Goal: Transaction & Acquisition: Purchase product/service

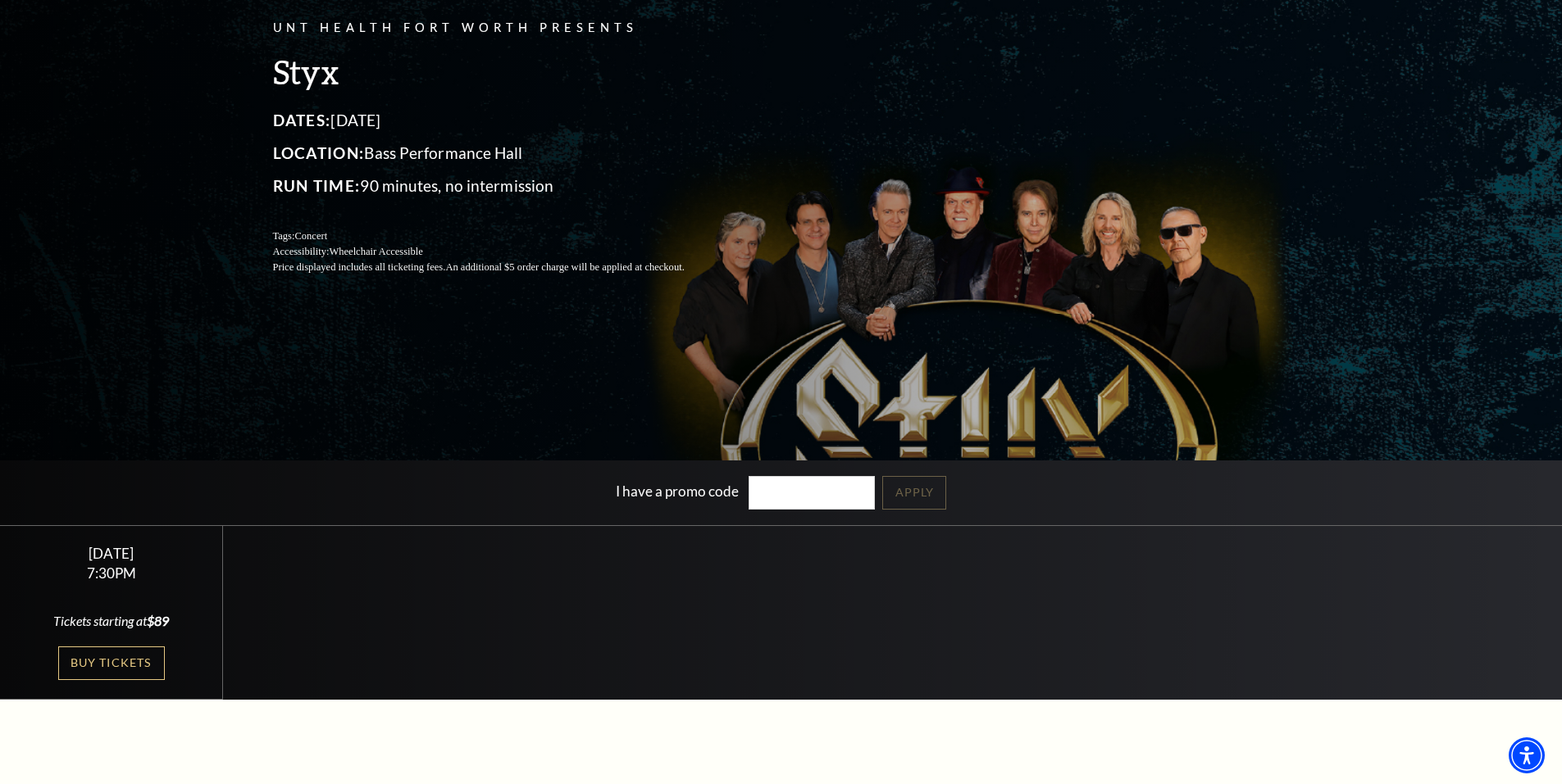
scroll to position [164, 0]
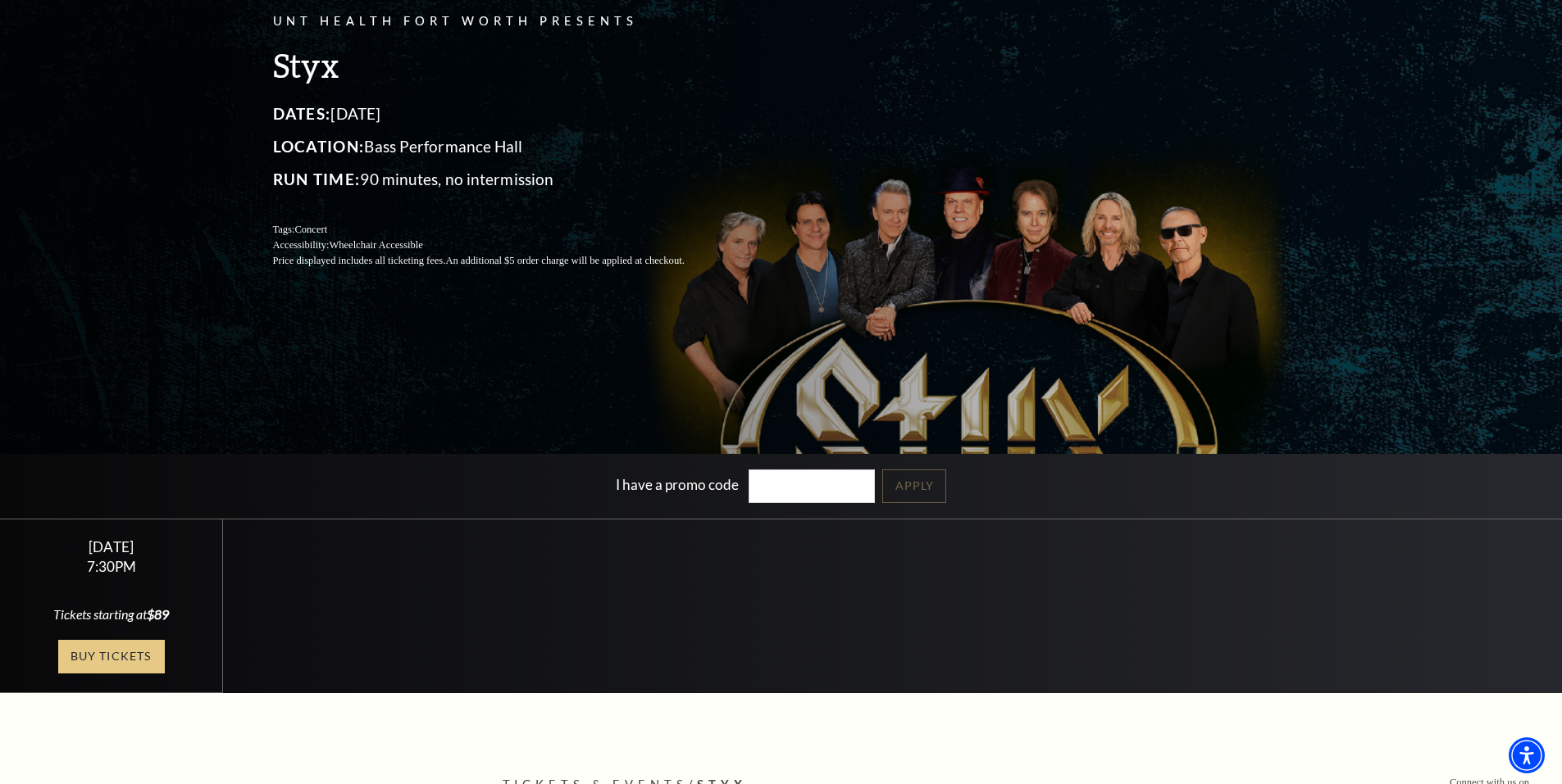
click at [99, 655] on link "Buy Tickets" at bounding box center [111, 656] width 106 height 33
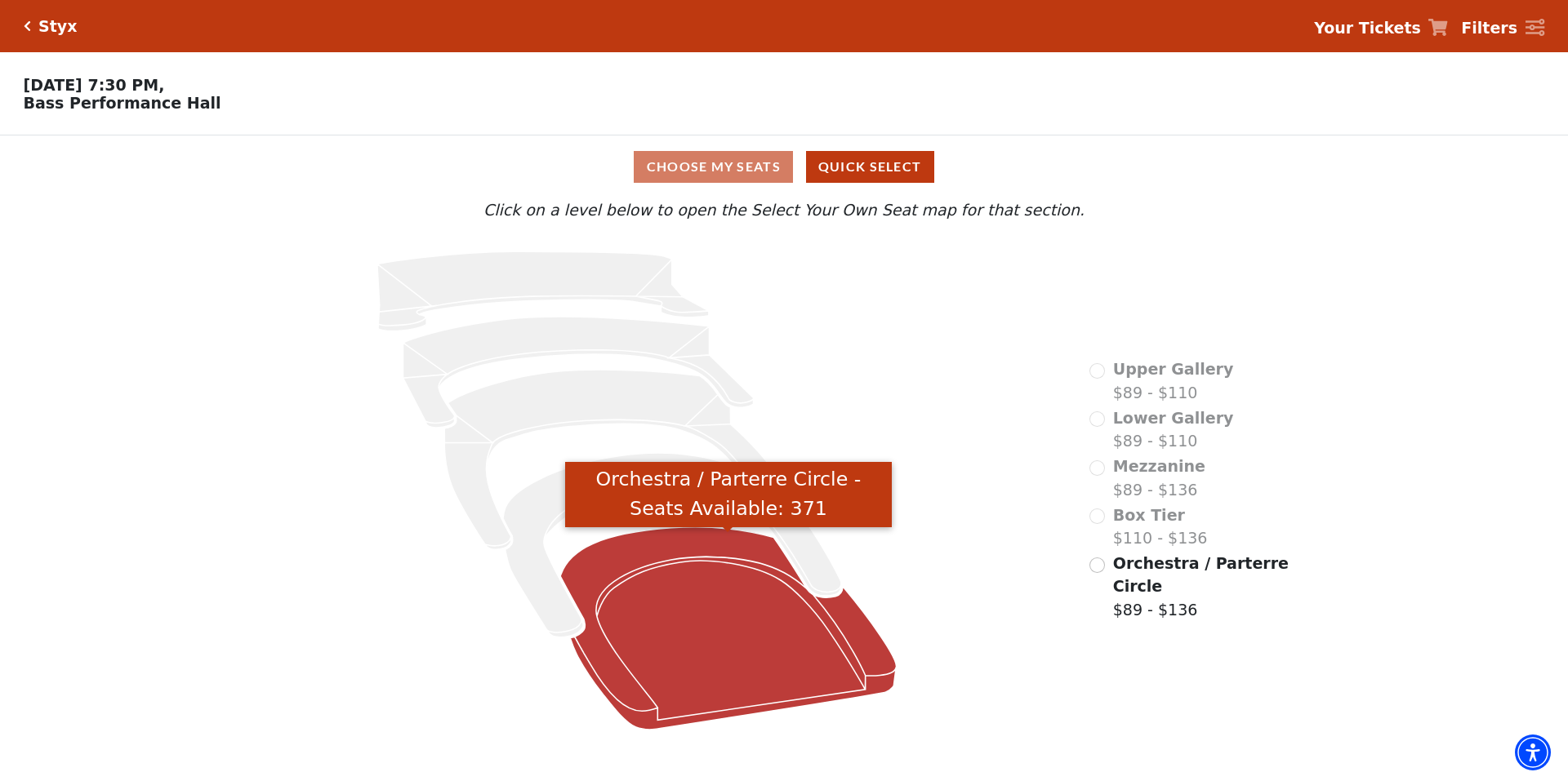
click at [680, 658] on icon "Orchestra / Parterre Circle - Seats Available: 371" at bounding box center [728, 628] width 336 height 202
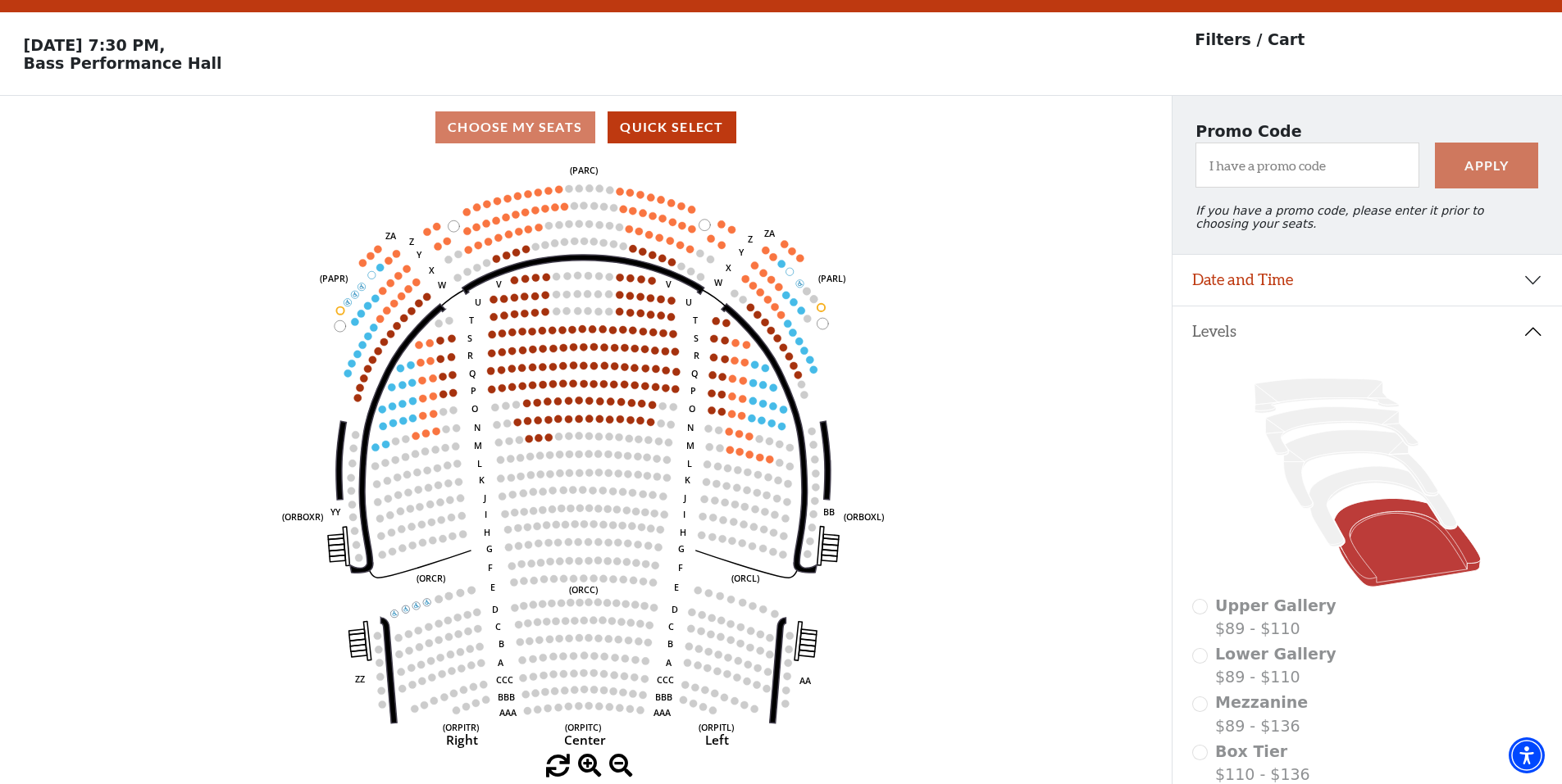
scroll to position [76, 0]
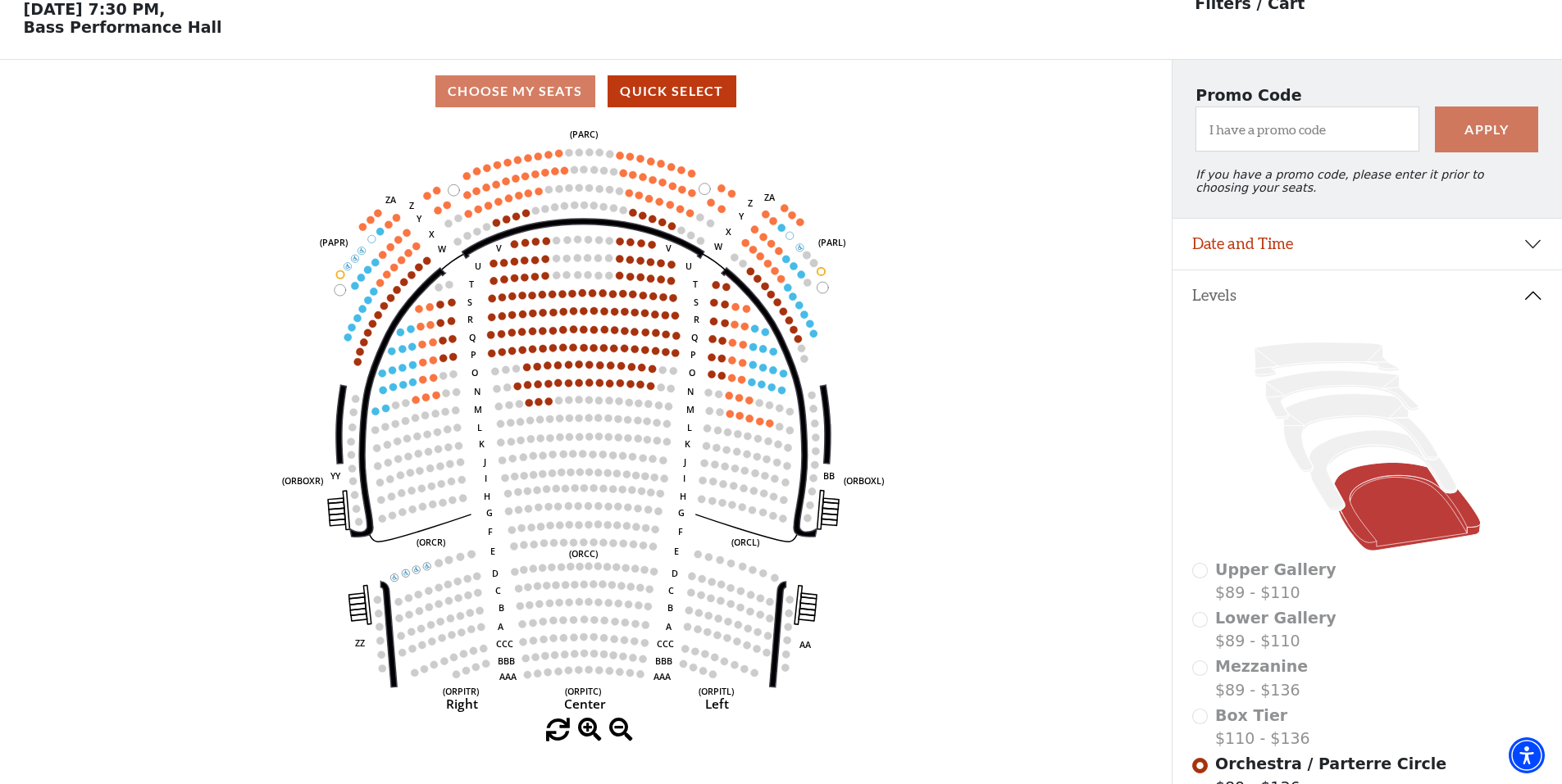
click at [1354, 498] on icon at bounding box center [1407, 506] width 147 height 88
click at [529, 95] on div "Choose My Seats Quick Select" at bounding box center [586, 91] width 1172 height 32
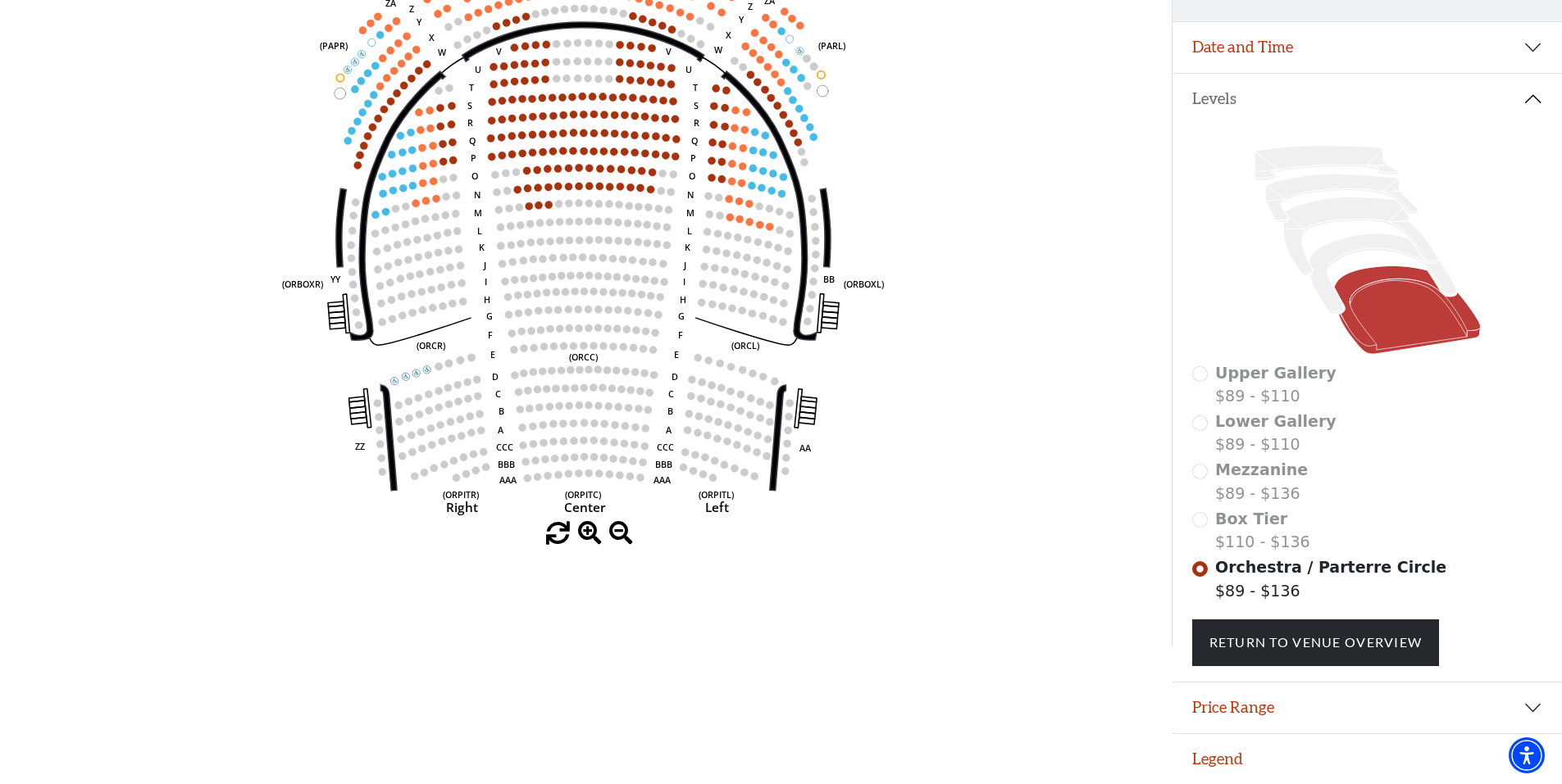
scroll to position [284, 0]
click at [1325, 709] on button "Price Range" at bounding box center [1367, 708] width 389 height 51
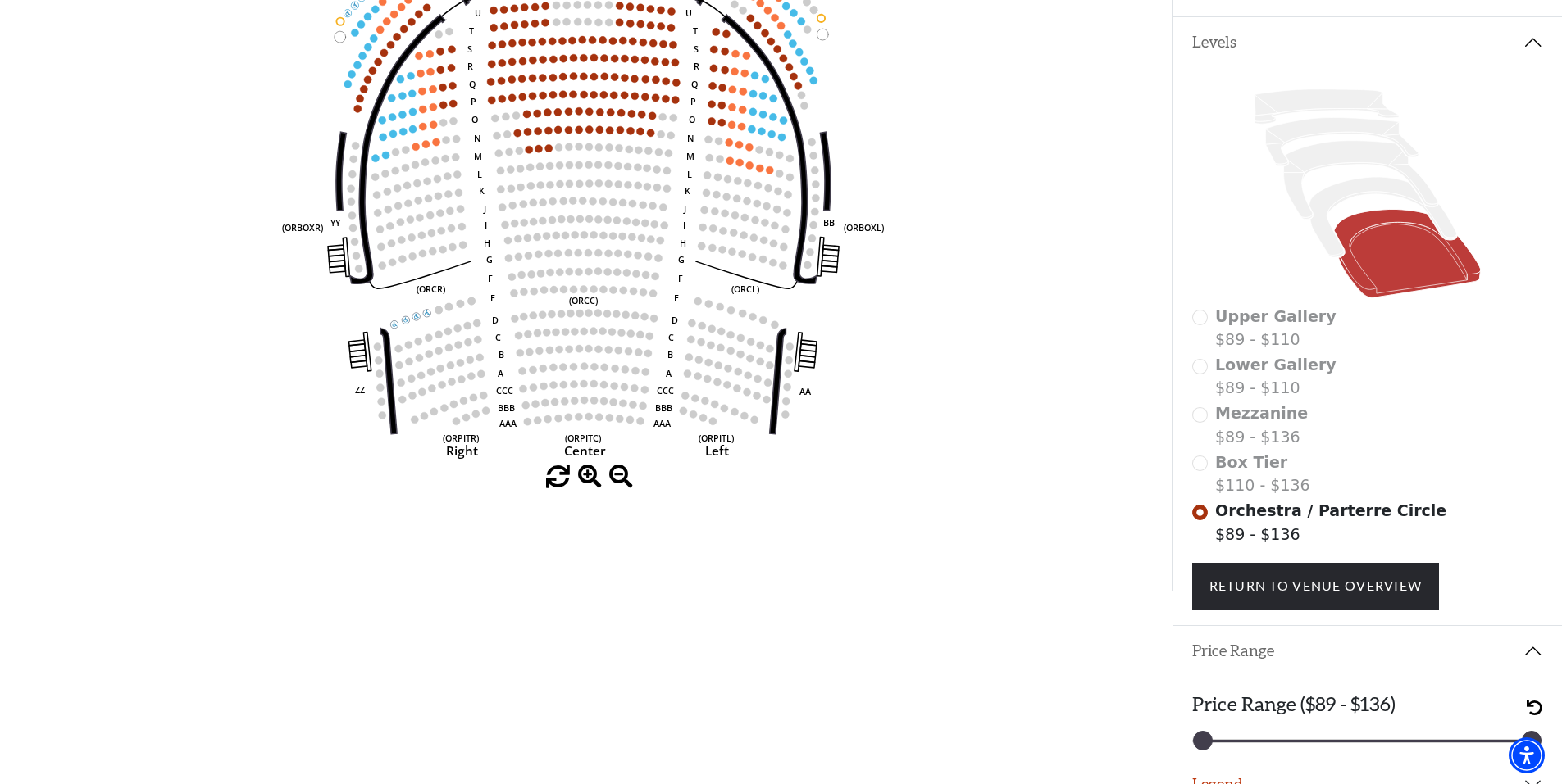
scroll to position [367, 0]
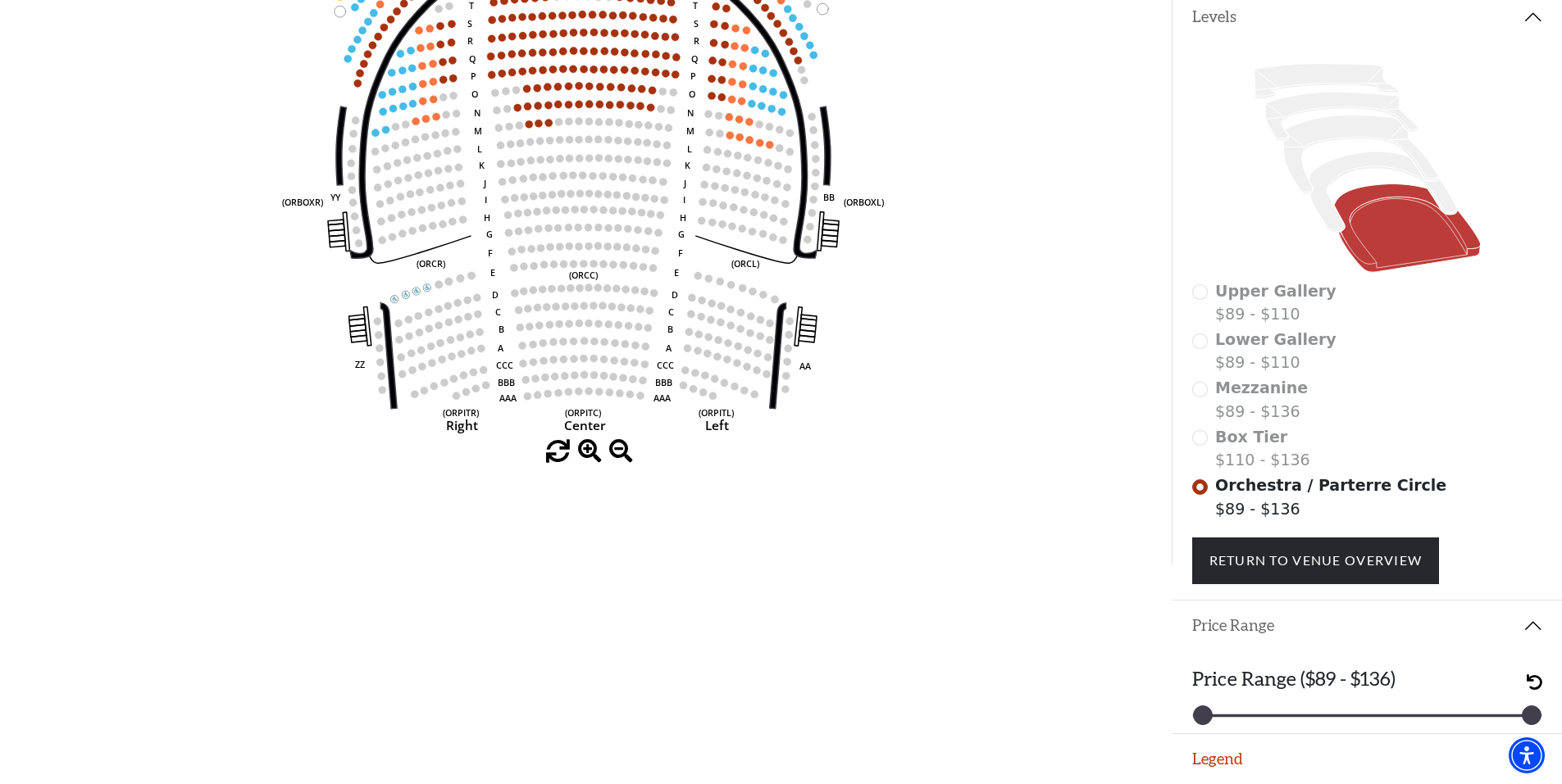
click at [1351, 685] on h3 "Price Range ($89 - $136)" at bounding box center [1294, 679] width 203 height 24
click at [1102, 429] on html "Skip to main content Enable accessibility for low vision Open the accessibility…" at bounding box center [781, 37] width 1562 height 784
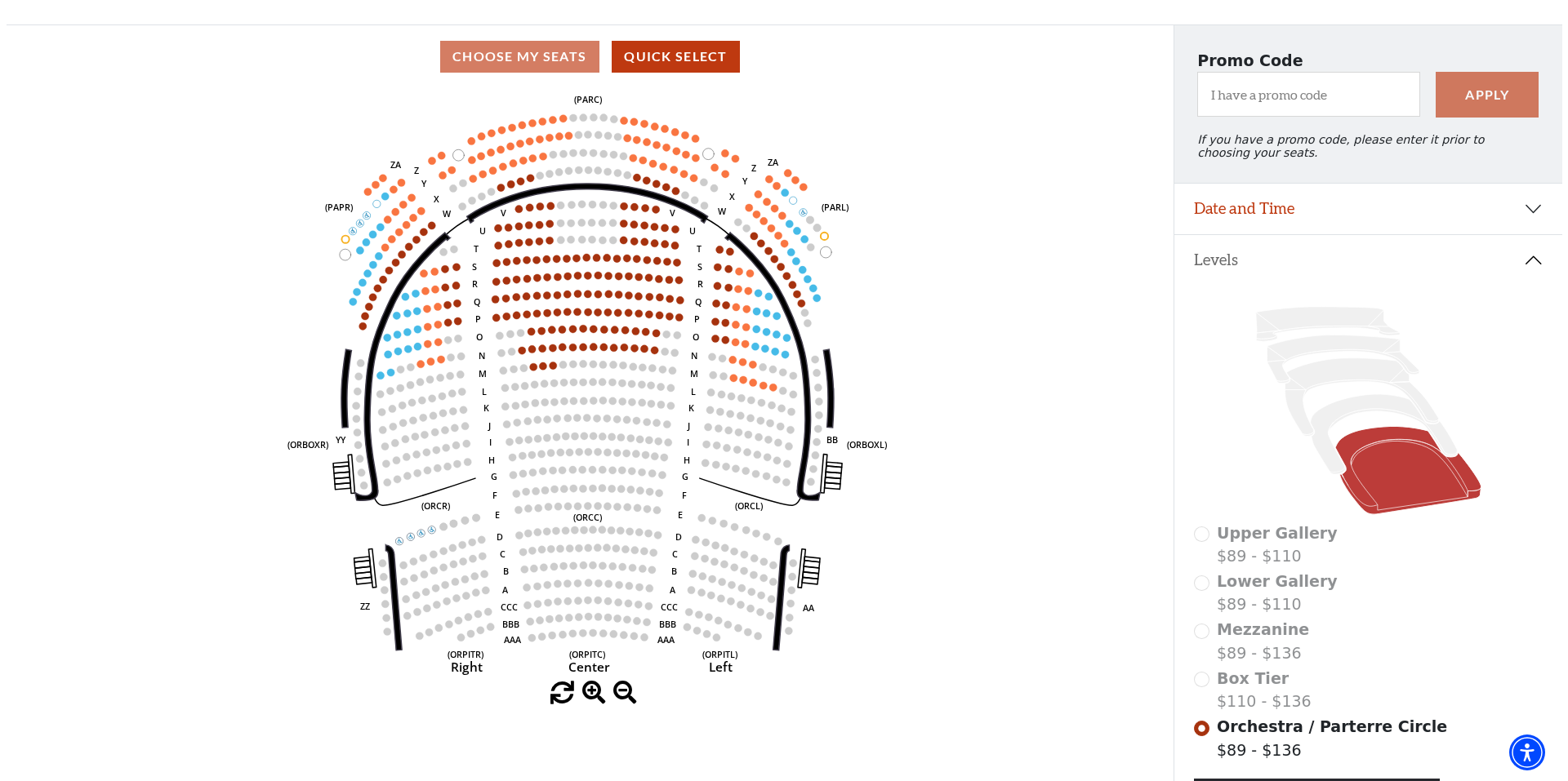
scroll to position [0, 0]
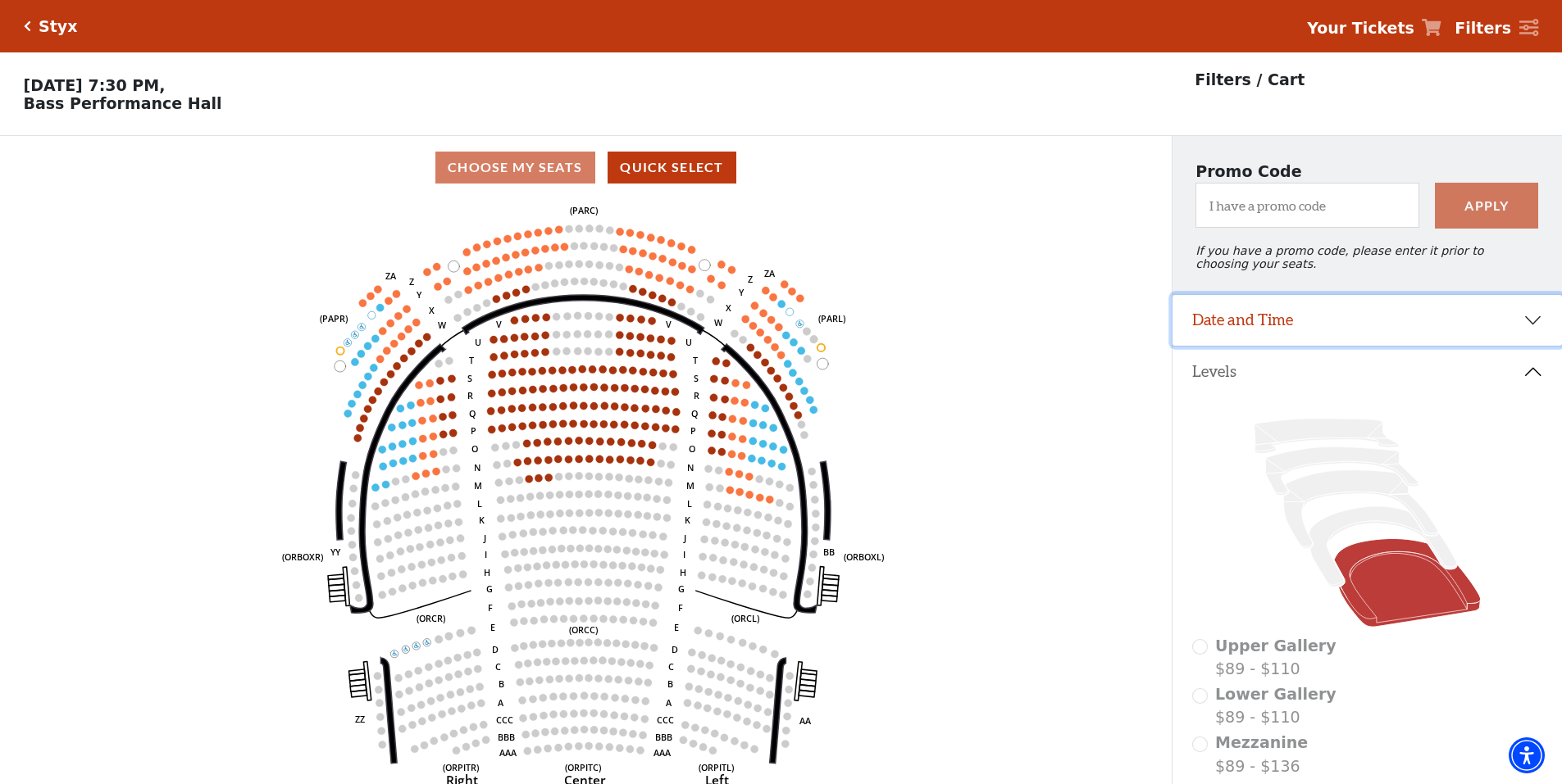
click at [1304, 329] on button "Date and Time" at bounding box center [1367, 320] width 389 height 51
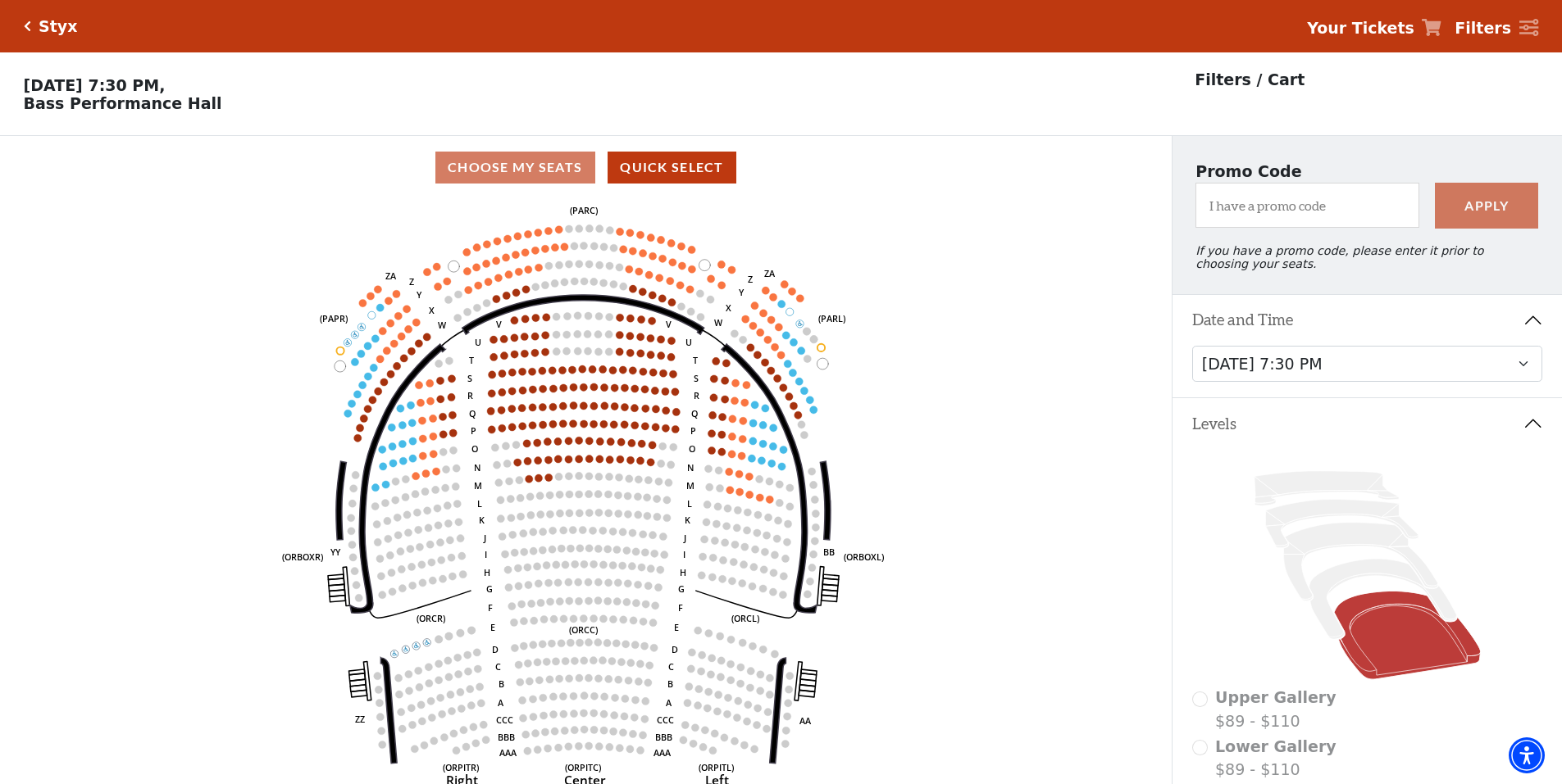
click at [551, 176] on div "Choose My Seats Quick Select" at bounding box center [586, 167] width 1172 height 32
drag, startPoint x: 551, startPoint y: 176, endPoint x: 573, endPoint y: 179, distance: 22.2
click at [550, 176] on div "Choose My Seats Quick Select" at bounding box center [586, 167] width 1172 height 32
click at [670, 183] on button "Quick Select" at bounding box center [672, 167] width 129 height 32
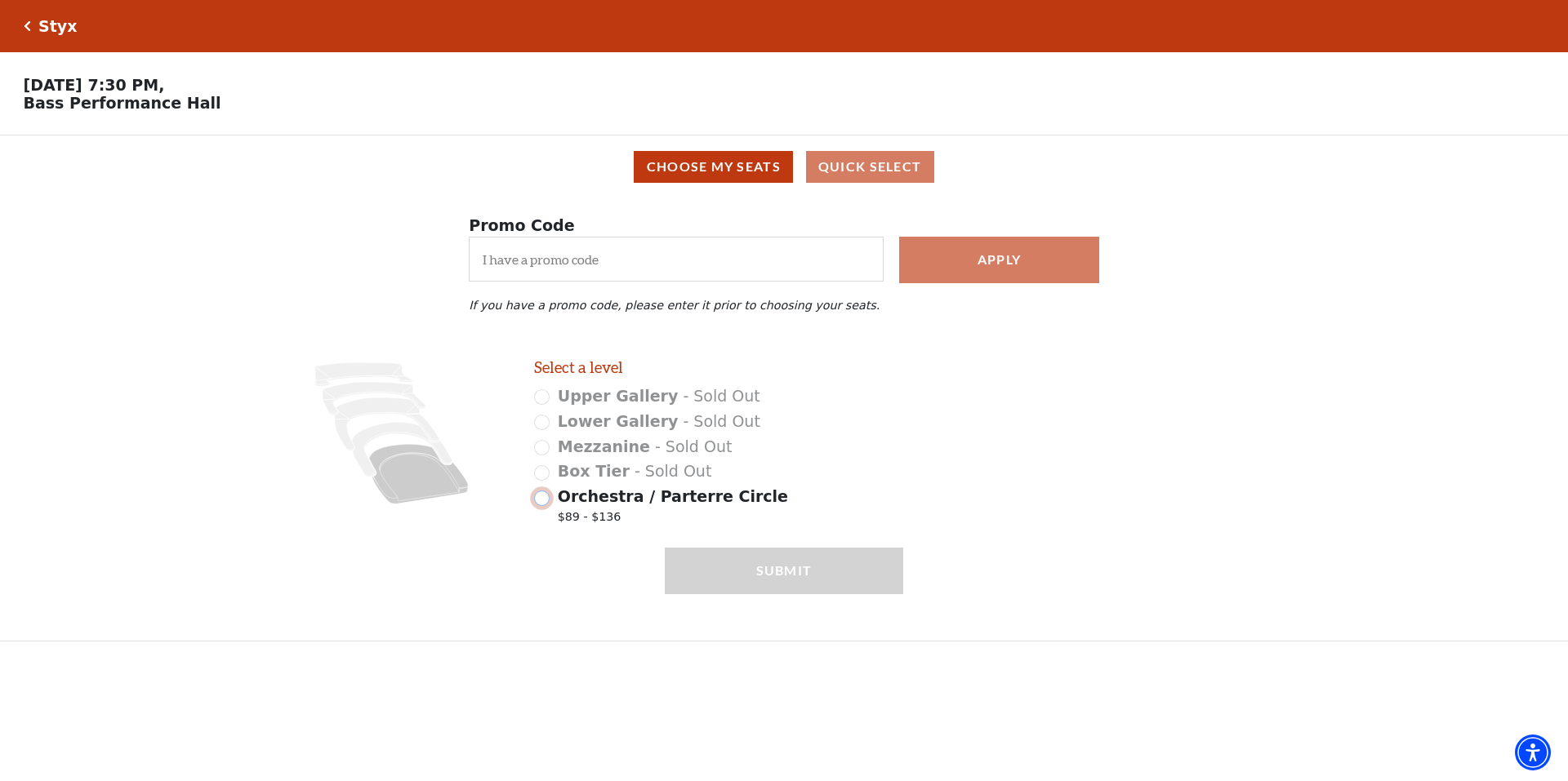
click at [535, 504] on input "Orchestra / Parterre Circle $89 - $136" at bounding box center [541, 498] width 15 height 15
radio input "true"
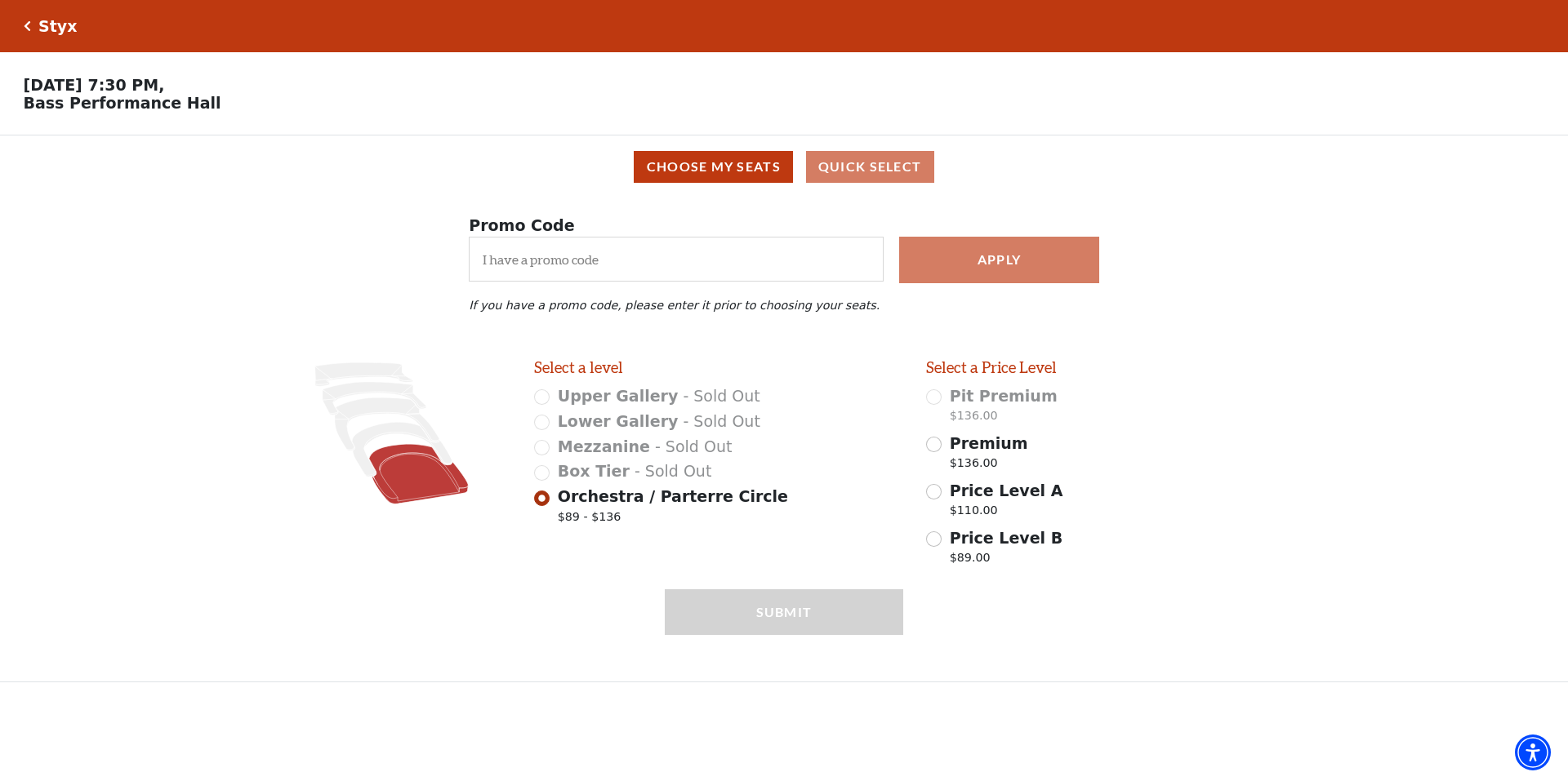
click at [976, 452] on span "Premium" at bounding box center [989, 443] width 79 height 18
click at [942, 452] on input "Premium $136.00" at bounding box center [934, 445] width 15 height 15
radio input "true"
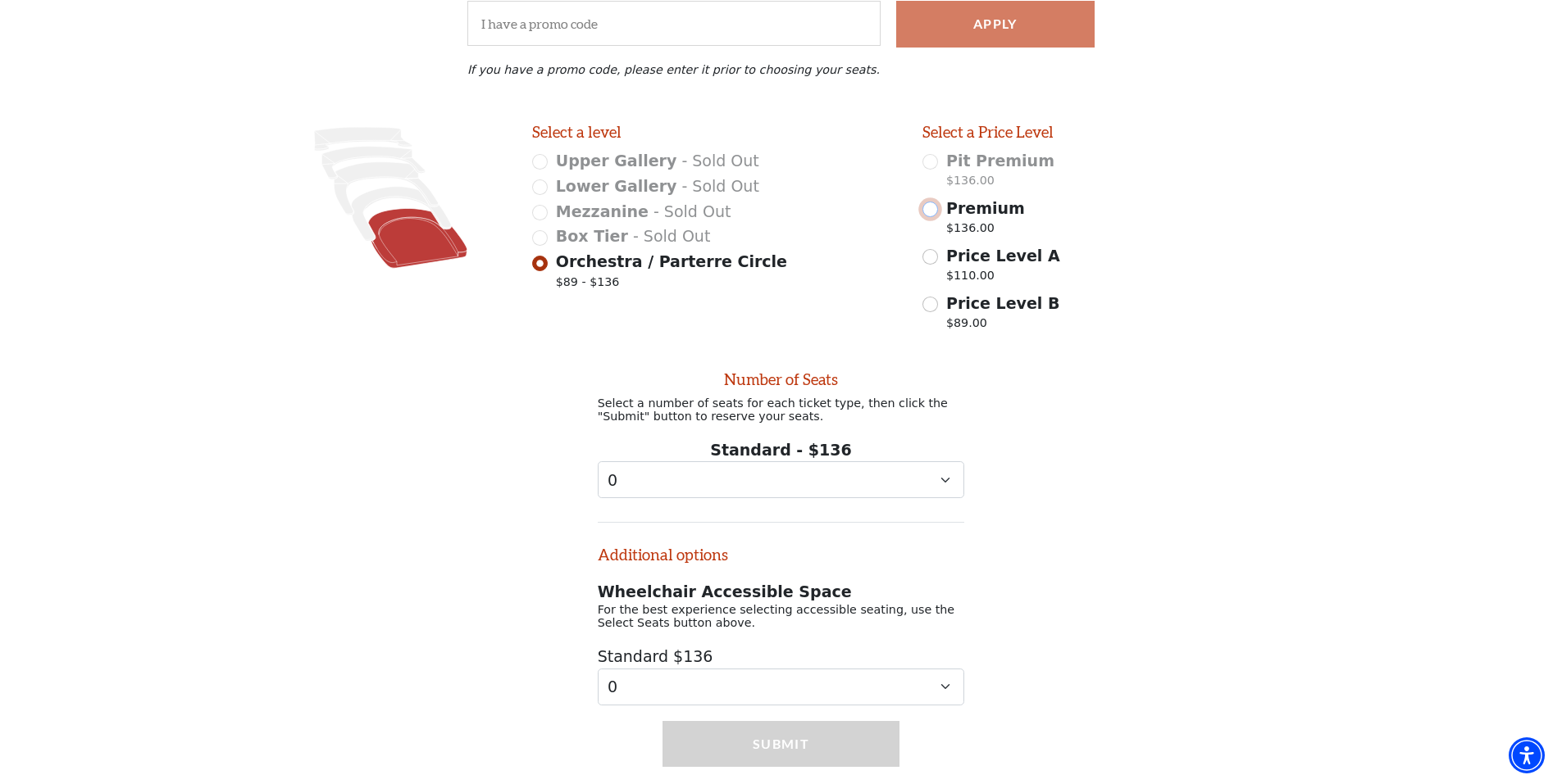
scroll to position [302, 0]
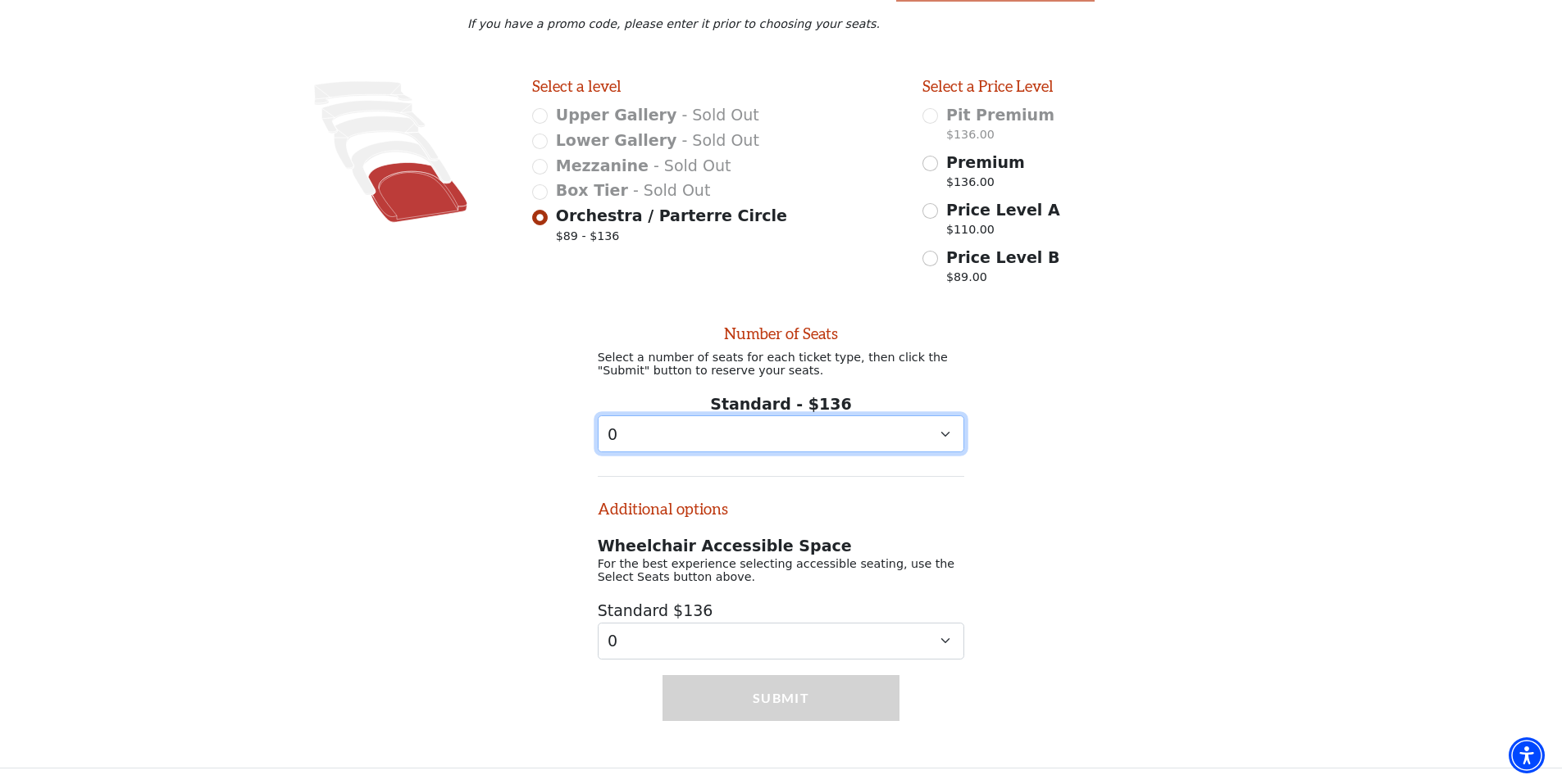
click at [793, 432] on select "0 1 2 3 4 5 6 7 8 9" at bounding box center [781, 434] width 367 height 37
select select "2"
click at [598, 416] on select "0 1 2 3 4 5 6 7 8 9" at bounding box center [781, 434] width 367 height 37
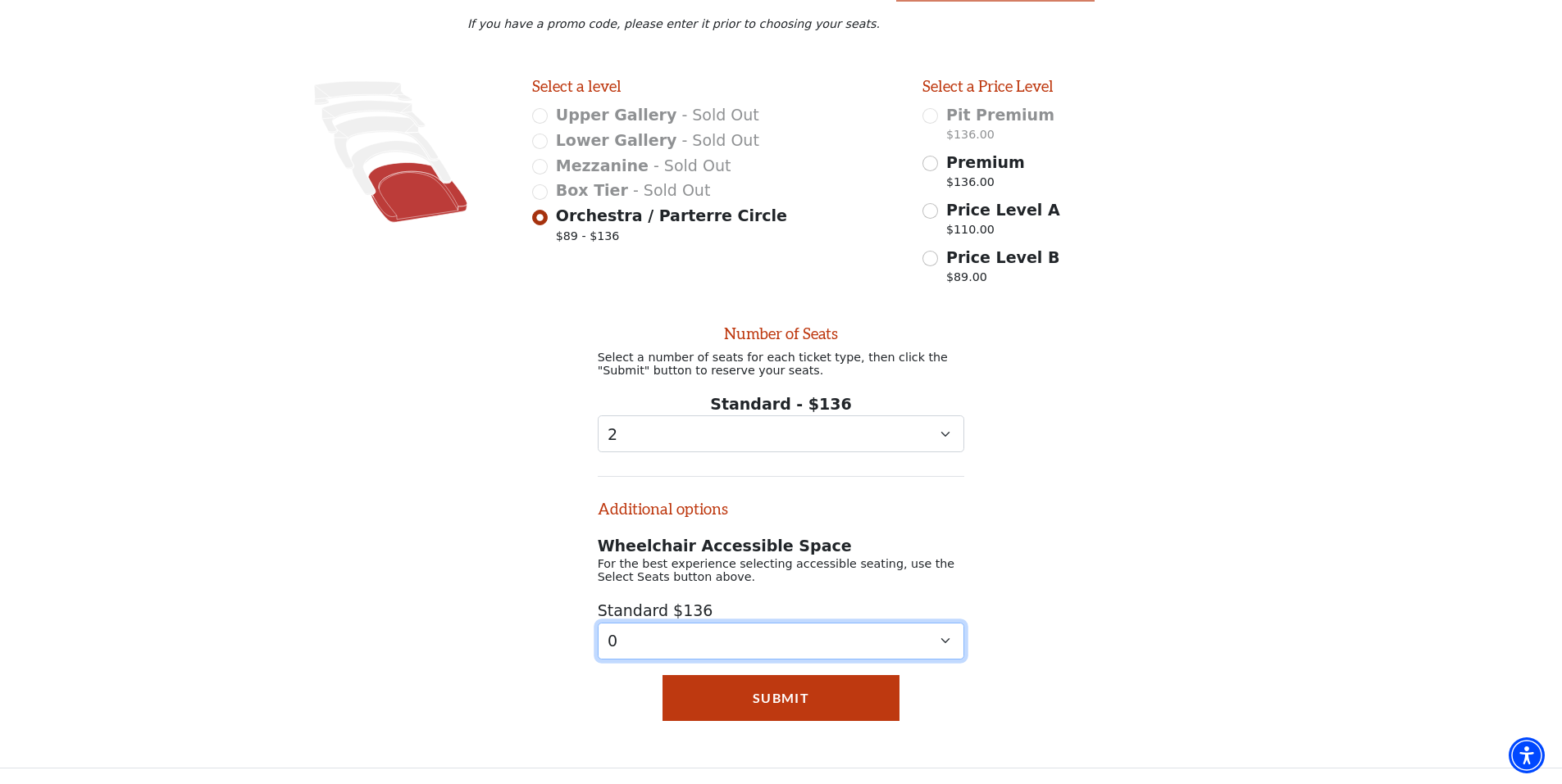
click at [838, 645] on select "0 1 2 3 4" at bounding box center [781, 641] width 367 height 37
click at [840, 643] on select "0 1 2 3 4" at bounding box center [781, 641] width 367 height 37
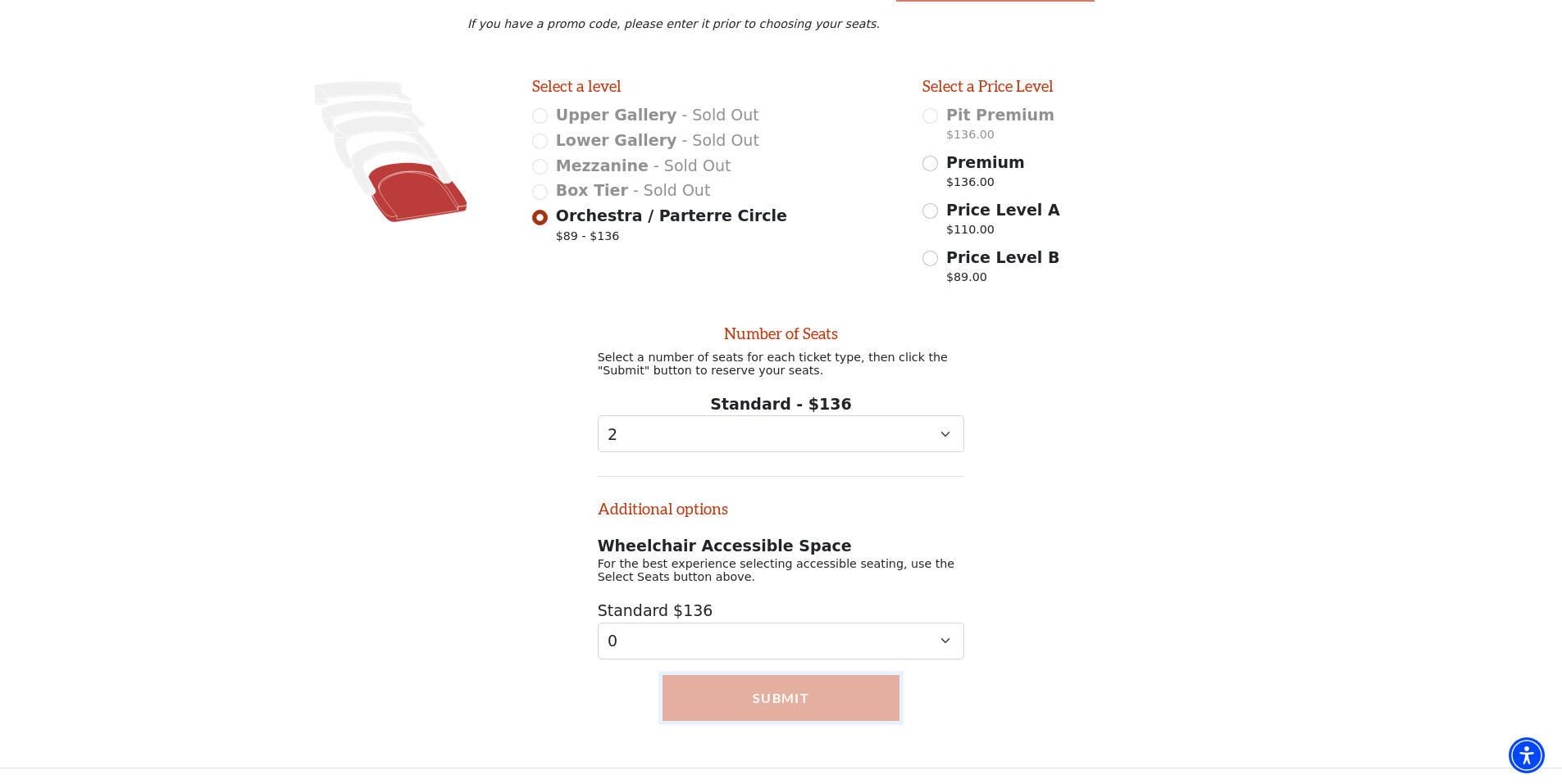
click at [802, 703] on button "Submit" at bounding box center [781, 698] width 237 height 46
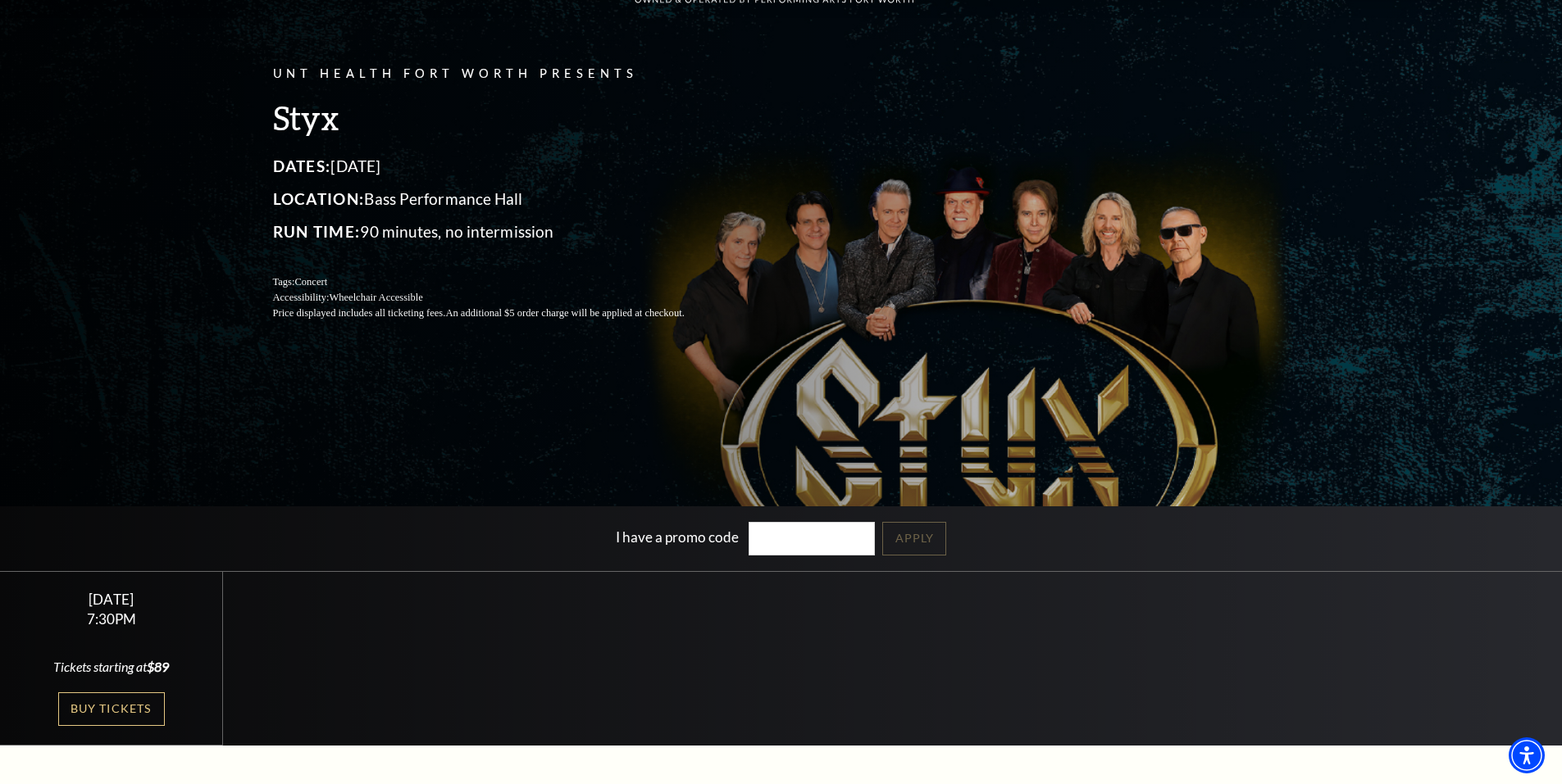
scroll to position [164, 0]
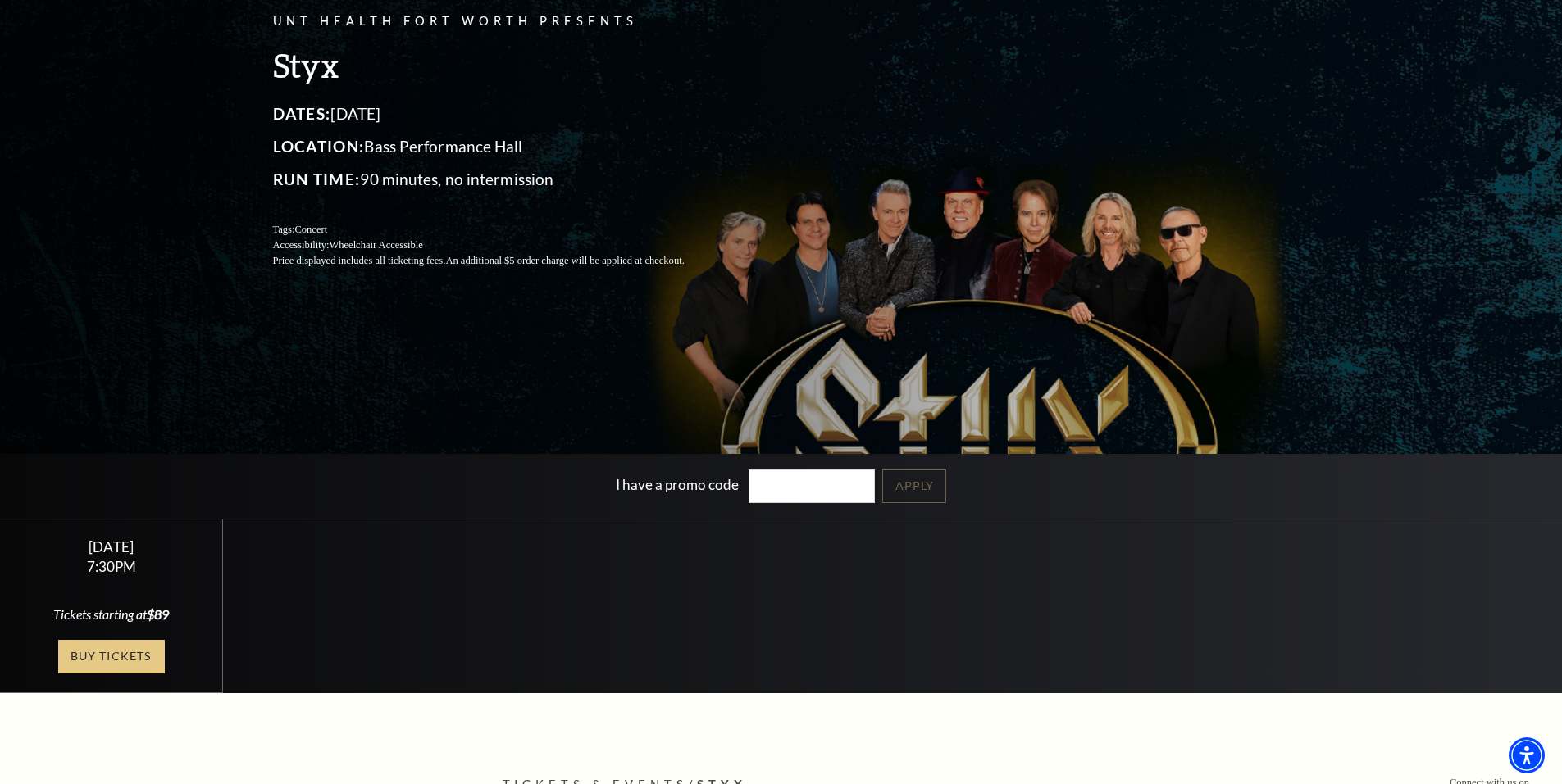
click at [111, 663] on link "Buy Tickets" at bounding box center [111, 656] width 106 height 33
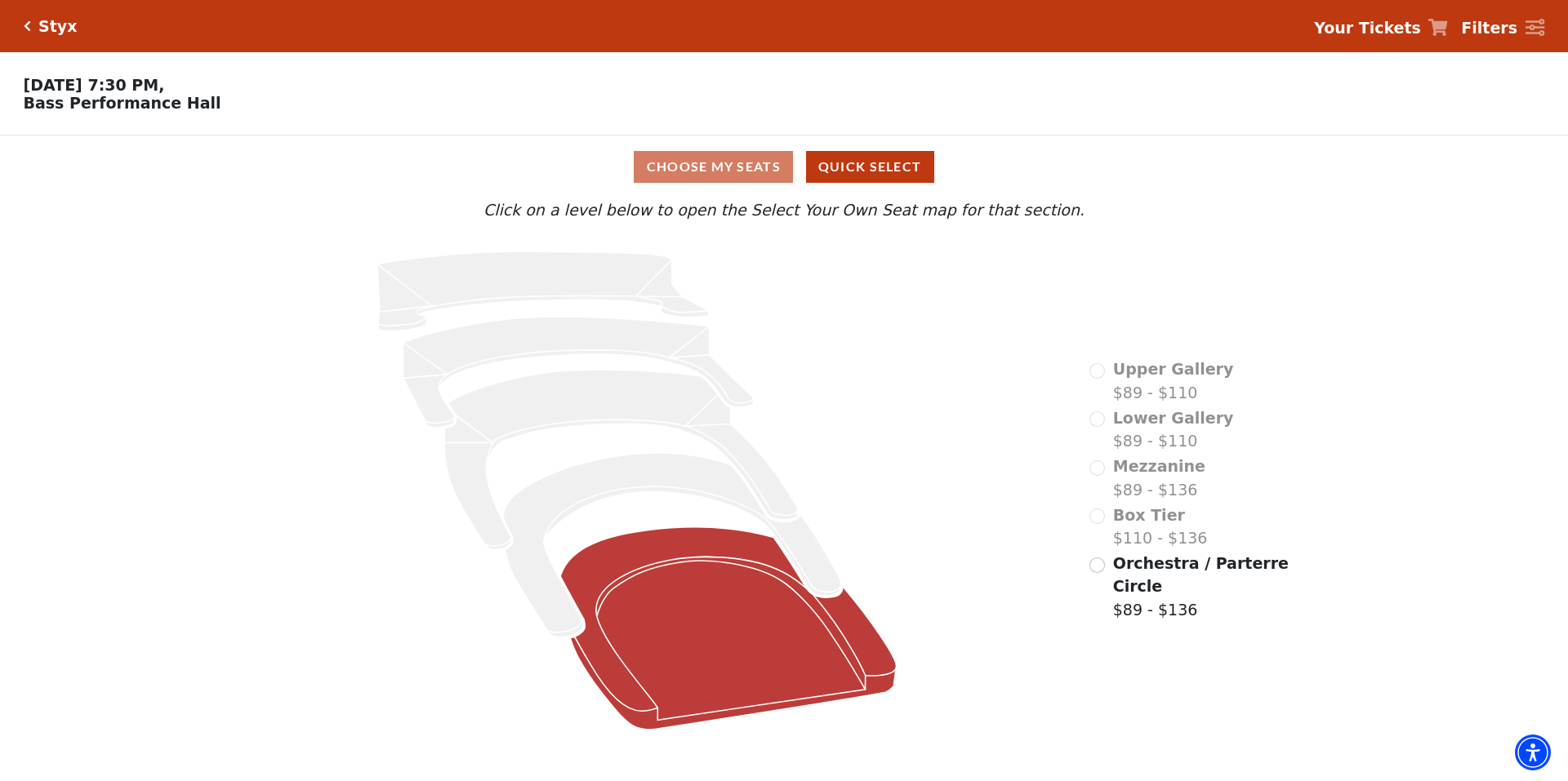
click at [738, 627] on icon at bounding box center [728, 628] width 336 height 202
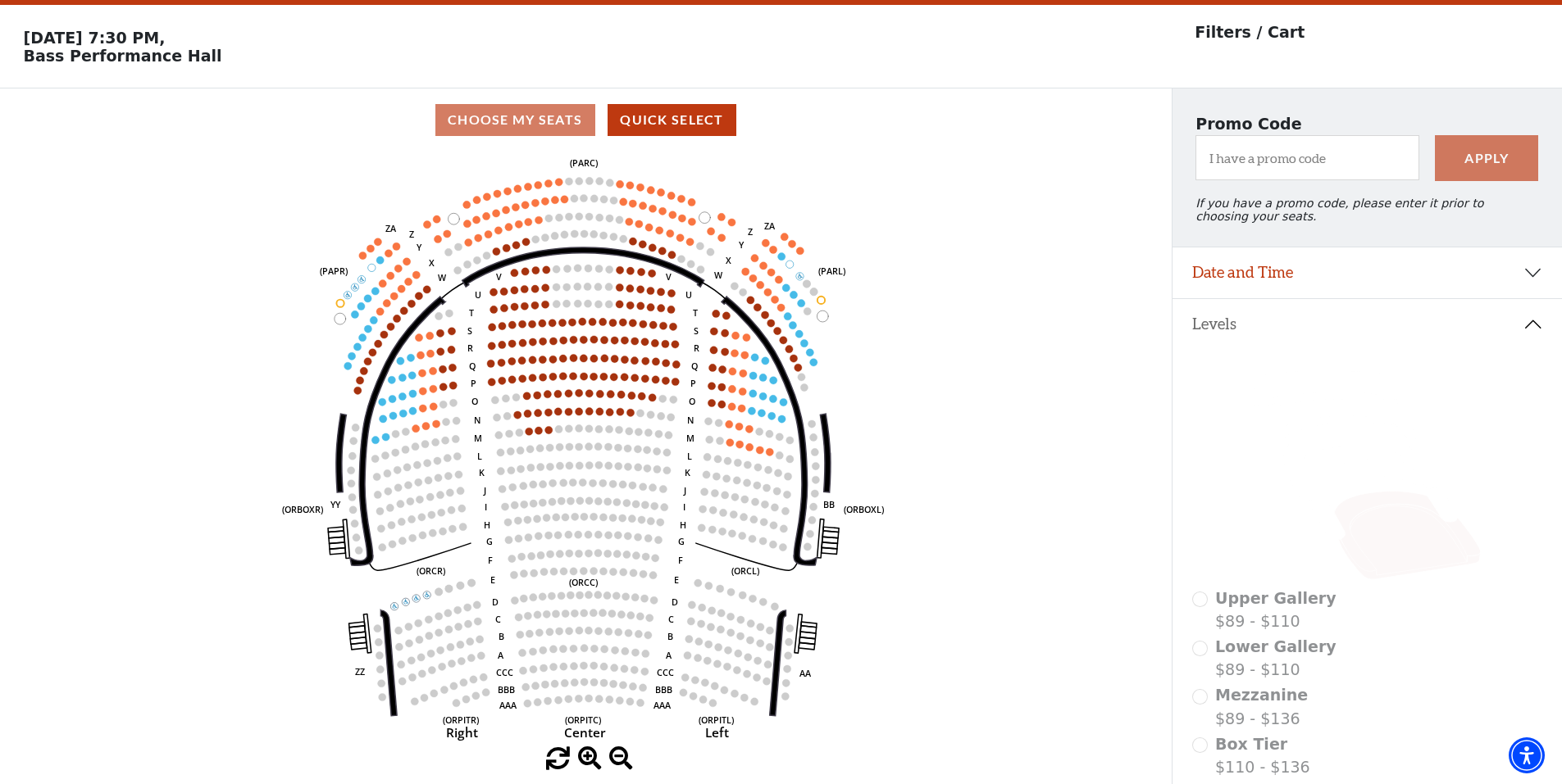
scroll to position [39, 0]
